Goal: Find specific page/section: Find specific page/section

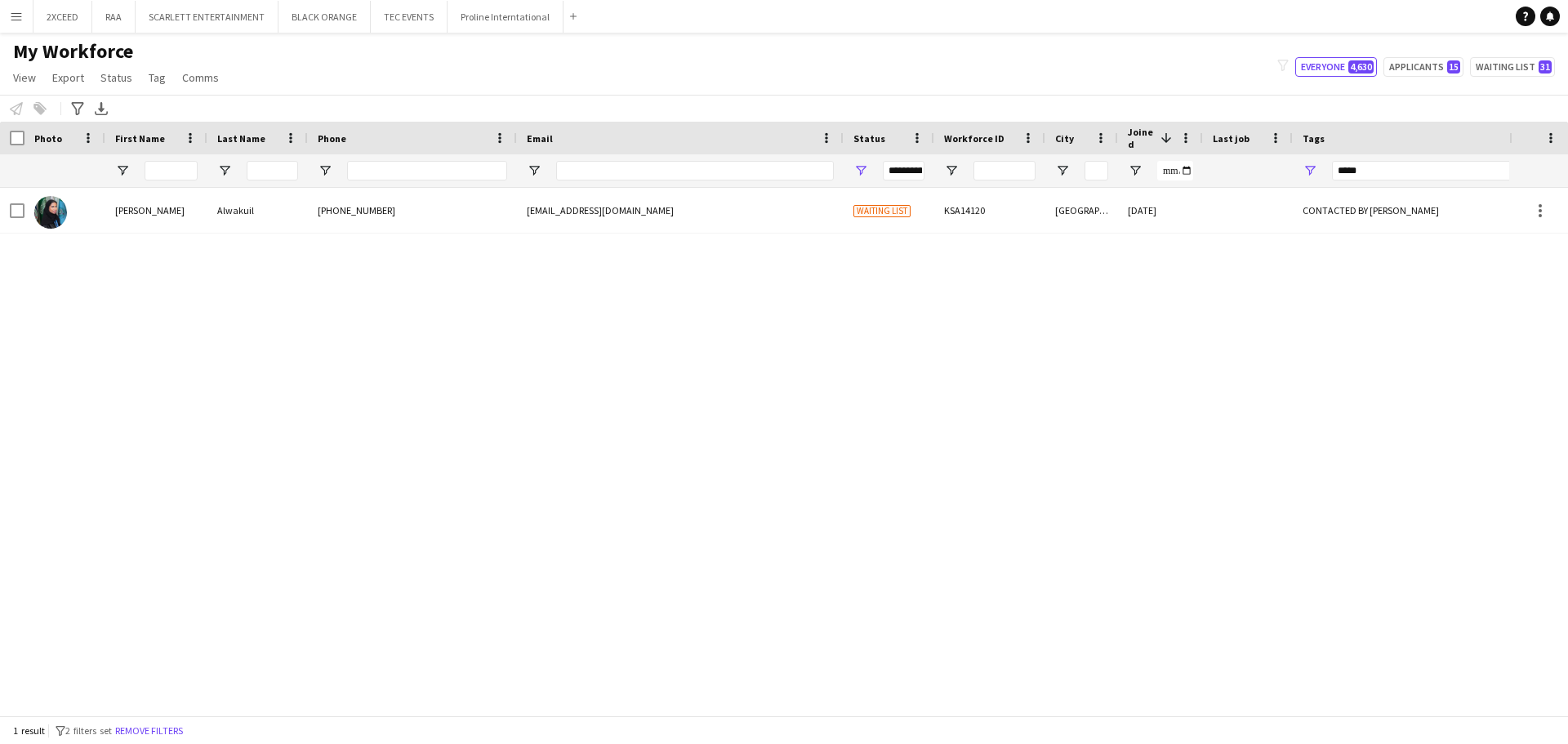
click at [22, 13] on app-icon "Menu" at bounding box center [16, 16] width 13 height 13
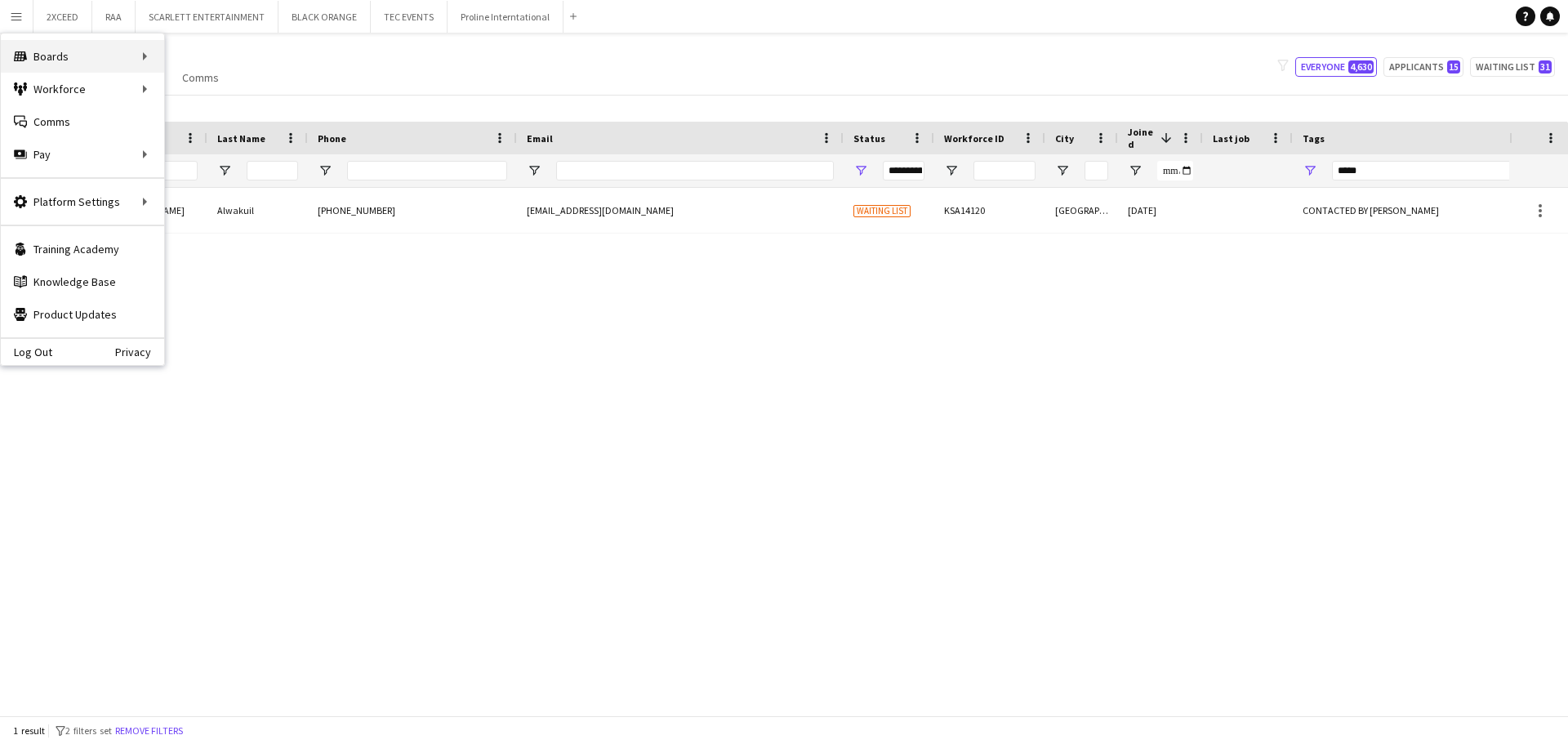
click at [88, 55] on div "Boards Boards" at bounding box center [83, 56] width 163 height 32
click at [212, 49] on link "Boards" at bounding box center [247, 56] width 163 height 32
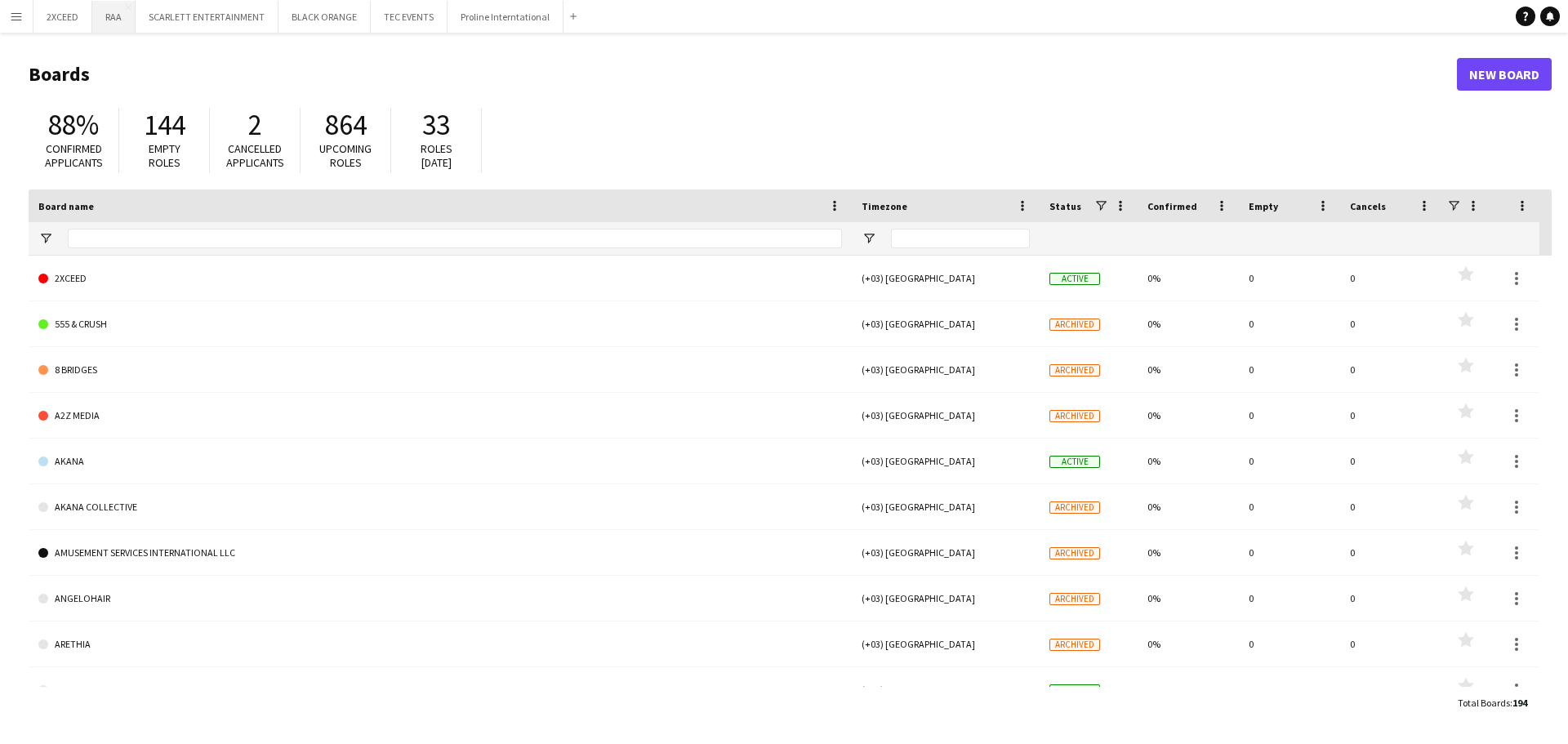
click at [111, 24] on button "RAA Close" at bounding box center [113, 16] width 43 height 31
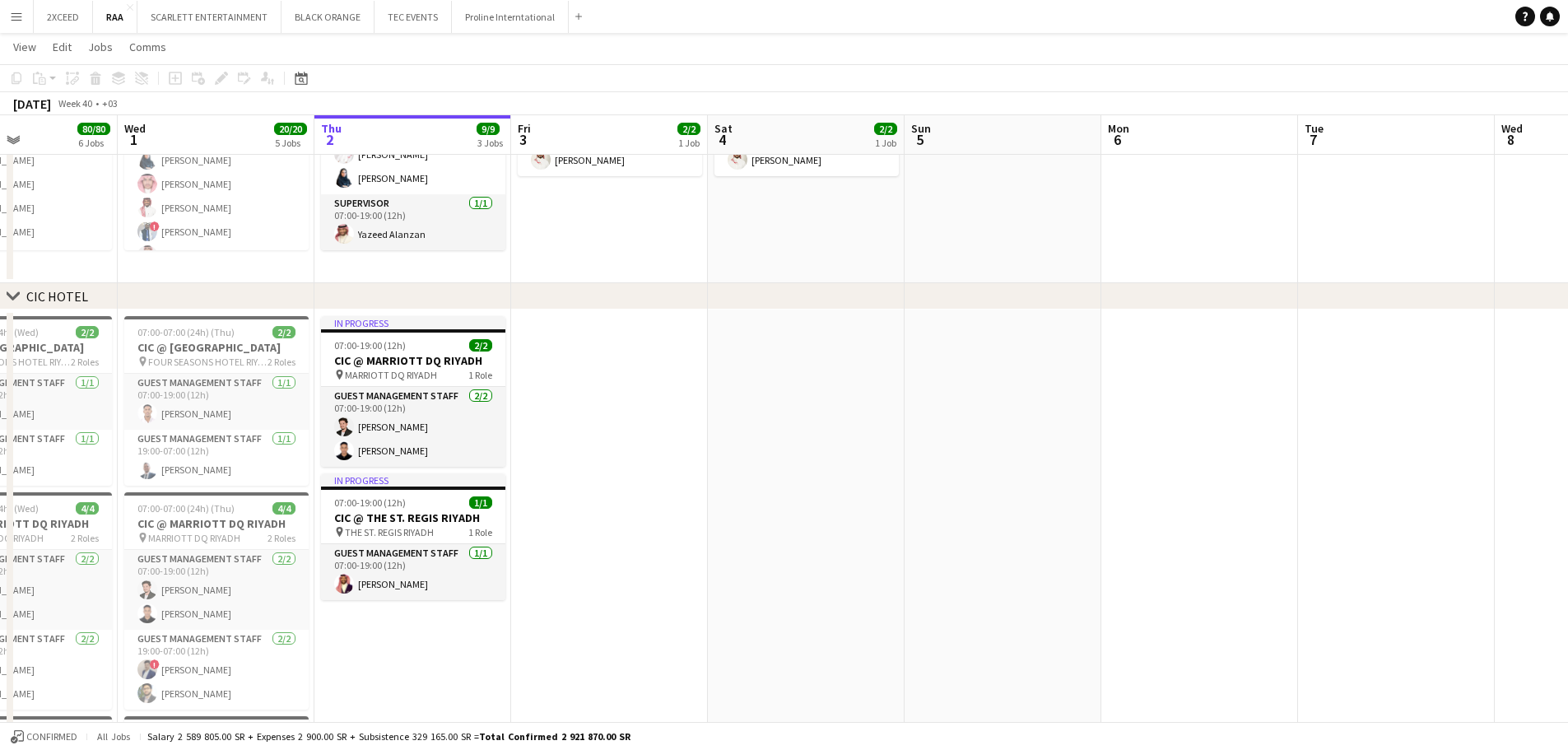
scroll to position [0, 456]
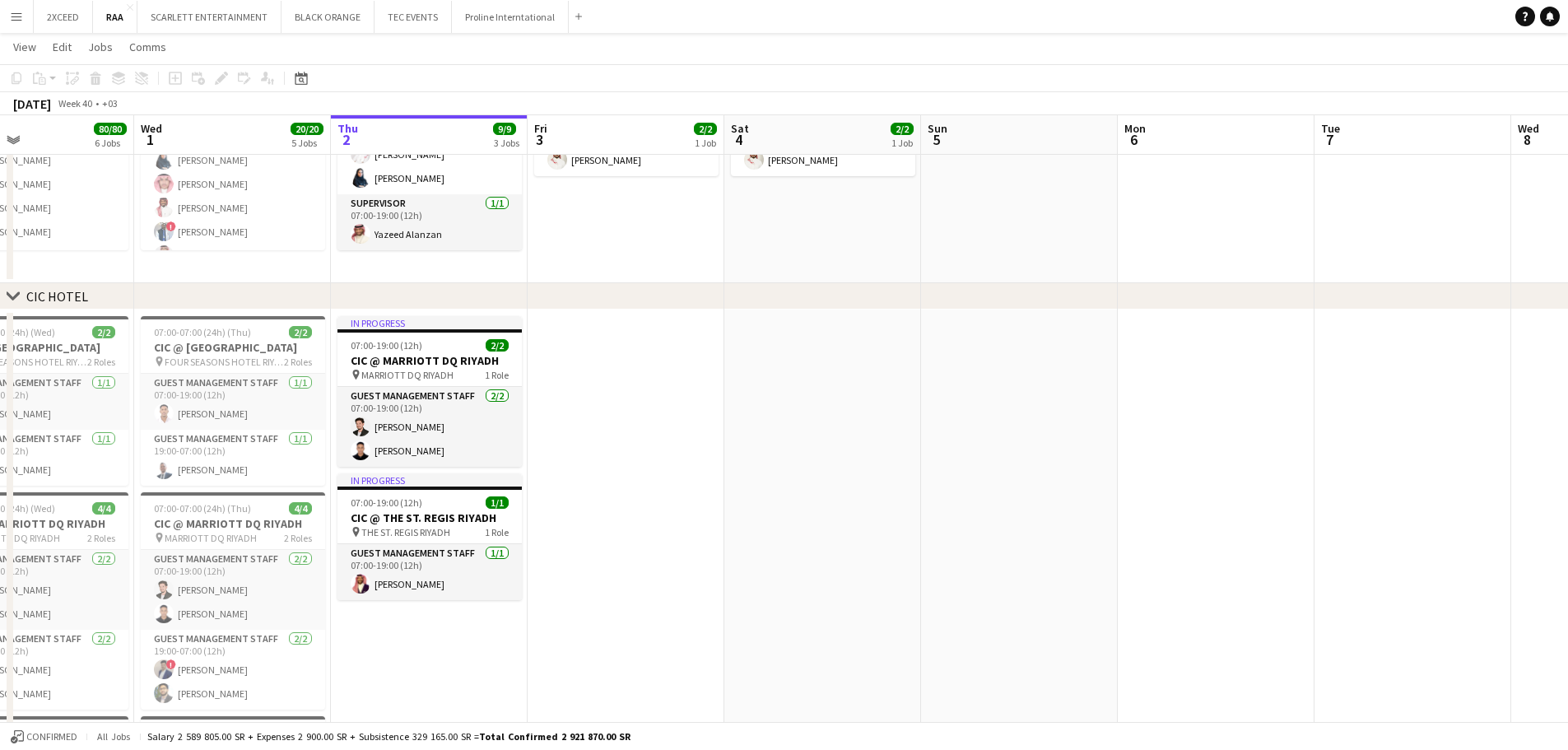
drag, startPoint x: 489, startPoint y: 566, endPoint x: 606, endPoint y: 526, distance: 123.6
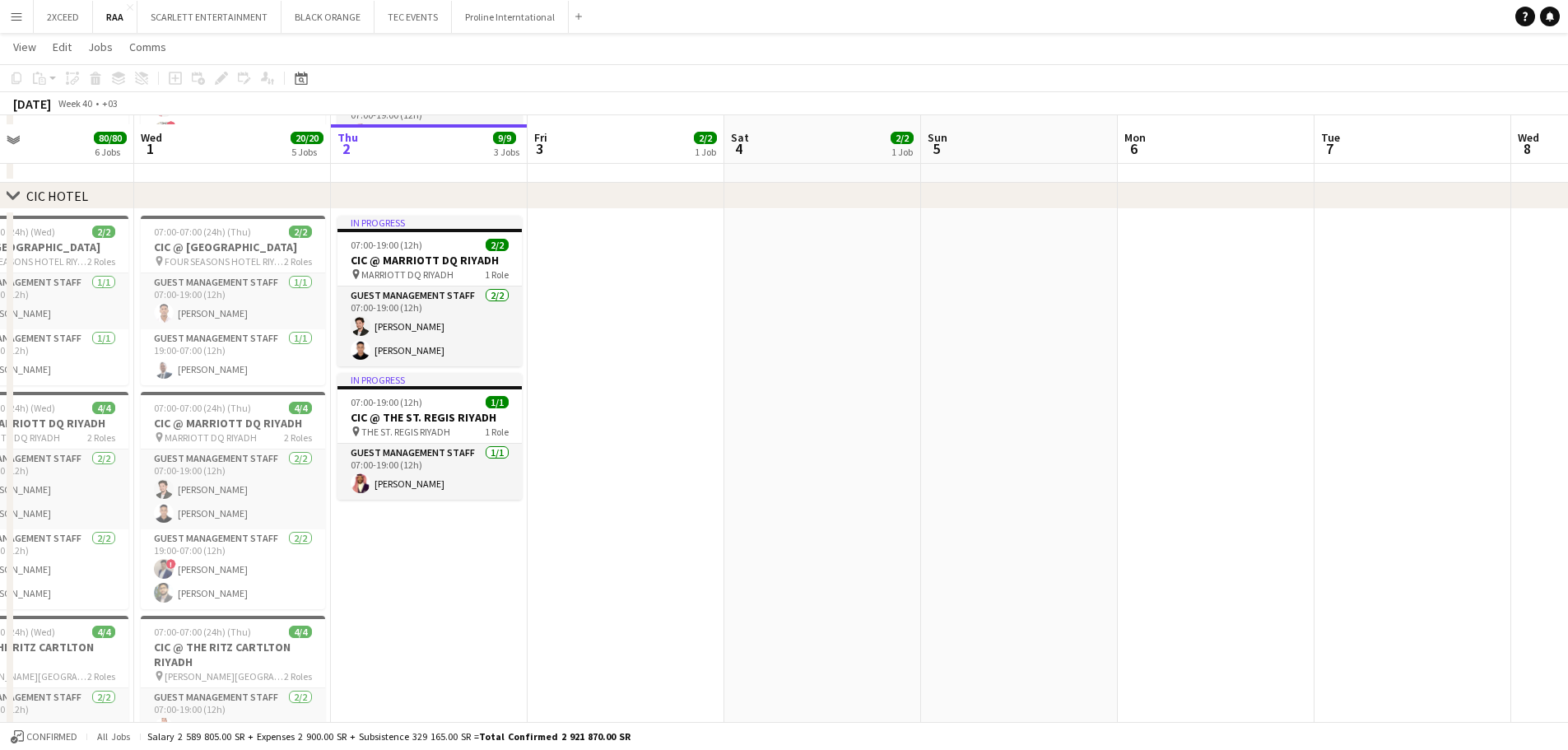
scroll to position [603, 0]
